Goal: Information Seeking & Learning: Learn about a topic

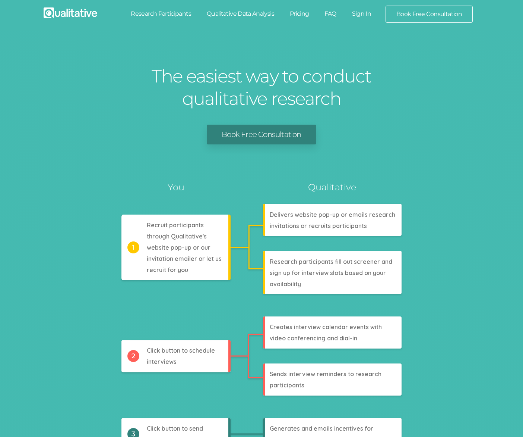
click at [293, 14] on link "Pricing" at bounding box center [299, 14] width 35 height 16
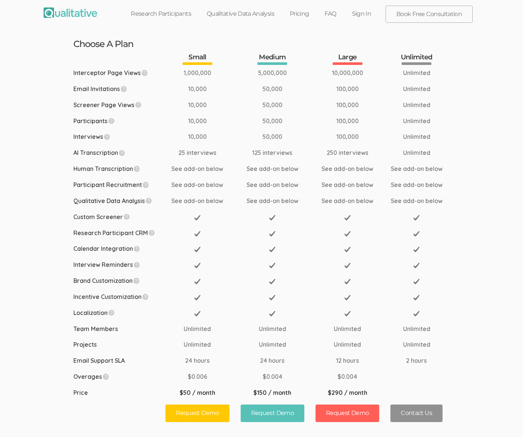
click at [174, 17] on link "Research Participants" at bounding box center [161, 14] width 76 height 16
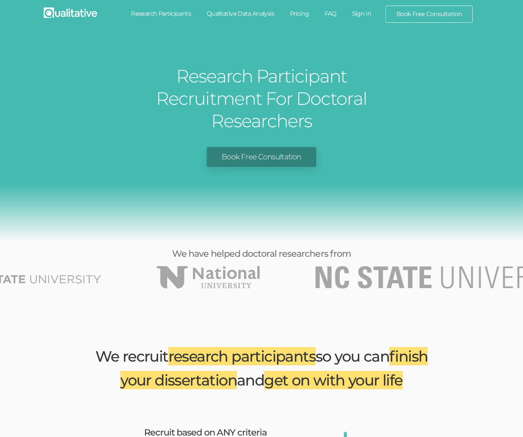
click at [241, 15] on link "Qualitative Data Analysis" at bounding box center [240, 14] width 83 height 16
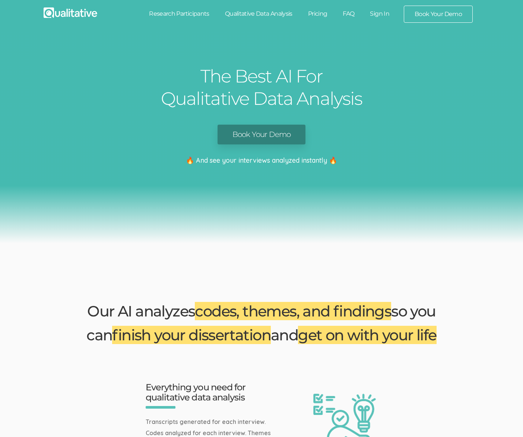
click at [321, 18] on link "Pricing" at bounding box center [317, 14] width 35 height 16
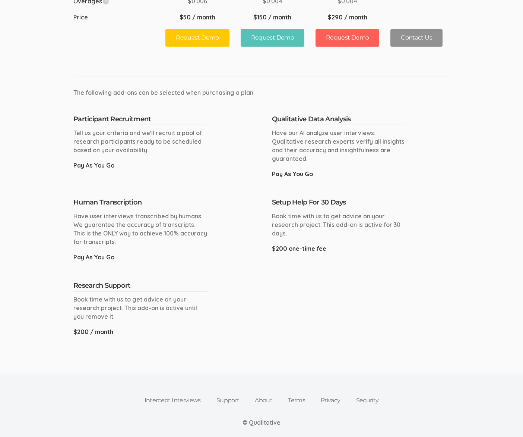
scroll to position [395, 0]
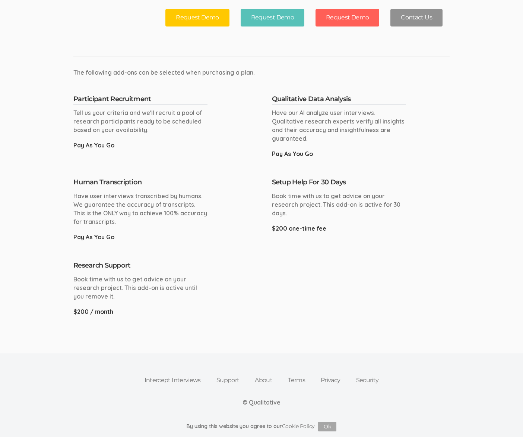
click at [335, 380] on link "Privacy" at bounding box center [330, 380] width 35 height 16
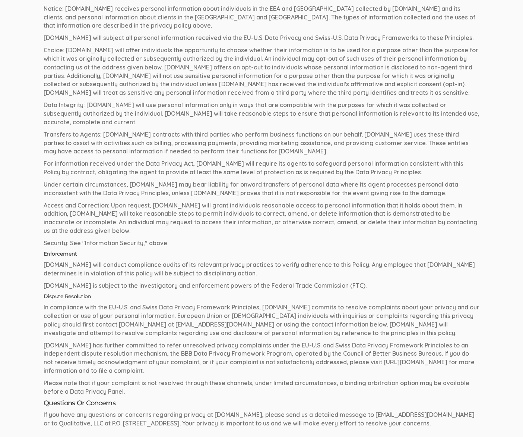
scroll to position [1775, 0]
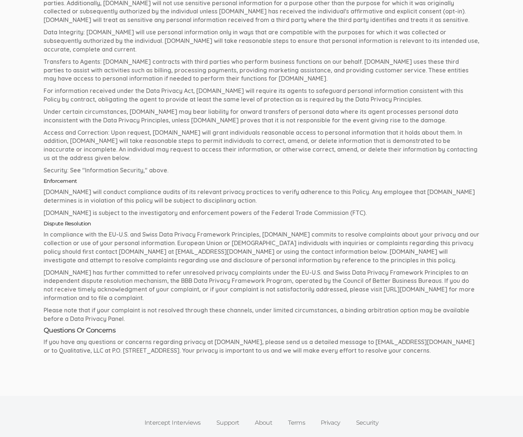
click at [268, 414] on link "About" at bounding box center [263, 422] width 33 height 16
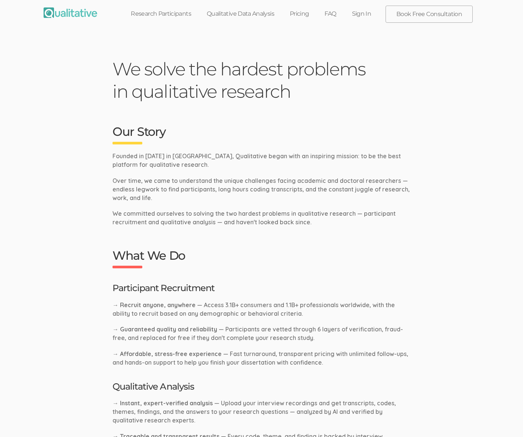
click at [333, 13] on link "FAQ" at bounding box center [330, 14] width 27 height 16
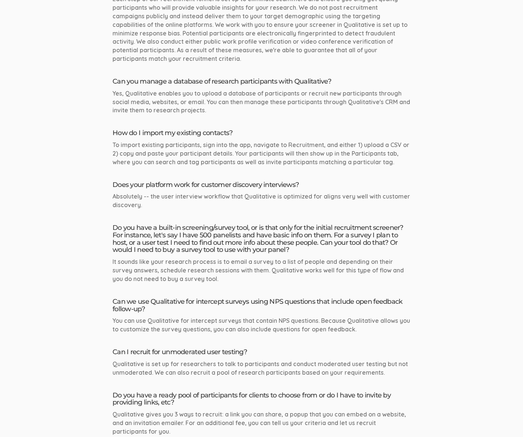
scroll to position [379, 0]
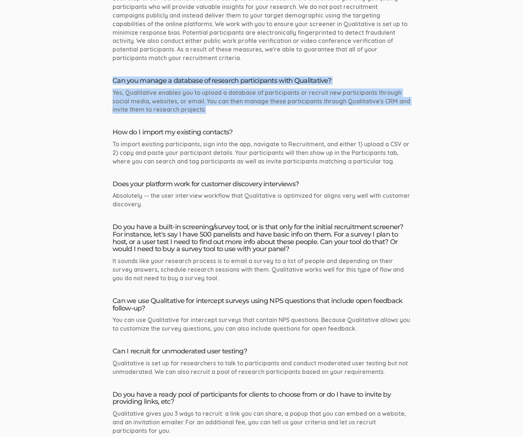
drag, startPoint x: 109, startPoint y: 80, endPoint x: 229, endPoint y: 111, distance: 124.1
copy li "Can you manage a database of research participants with Qualitative? Yes, Quali…"
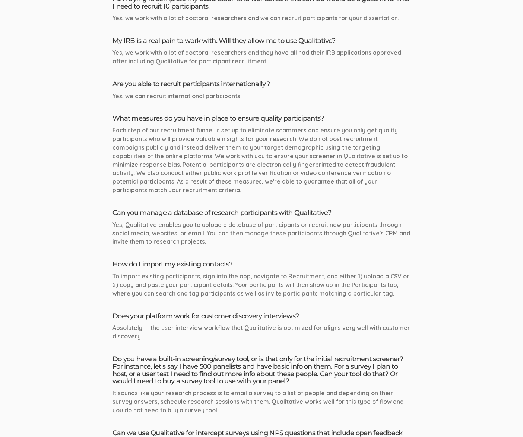
scroll to position [0, 0]
